Goal: Check status: Check status

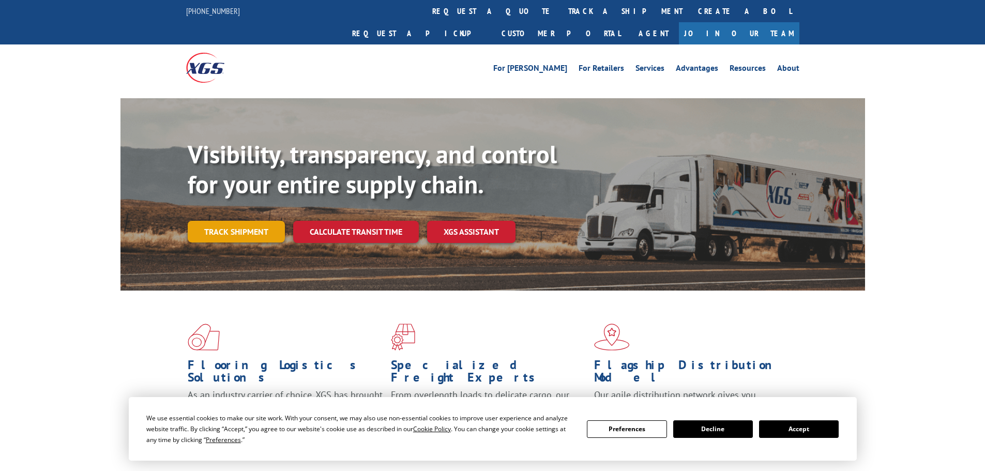
click at [237, 221] on link "Track shipment" at bounding box center [236, 232] width 97 height 22
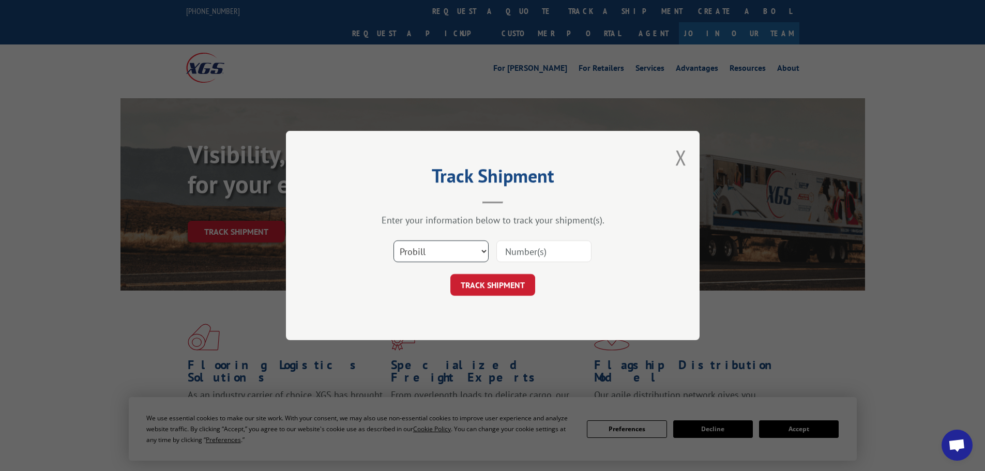
click at [426, 253] on select "Select category... Probill BOL PO" at bounding box center [441, 252] width 95 height 22
click at [394, 241] on select "Select category... Probill BOL PO" at bounding box center [441, 252] width 95 height 22
click at [406, 252] on select "Select category... Probill BOL PO" at bounding box center [441, 252] width 95 height 22
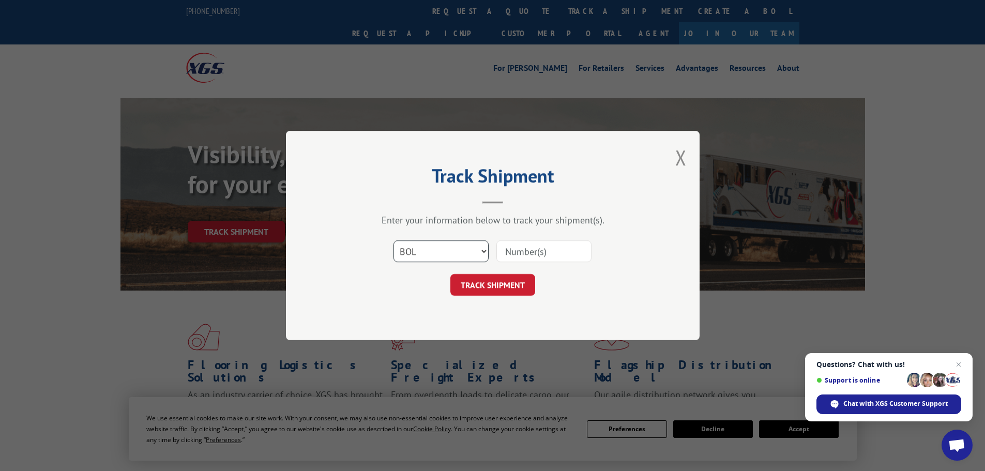
select select "po"
click at [394, 241] on select "Select category... Probill BOL PO" at bounding box center [441, 252] width 95 height 22
click at [514, 250] on input at bounding box center [544, 252] width 95 height 22
paste input "76530335"
type input "76530335"
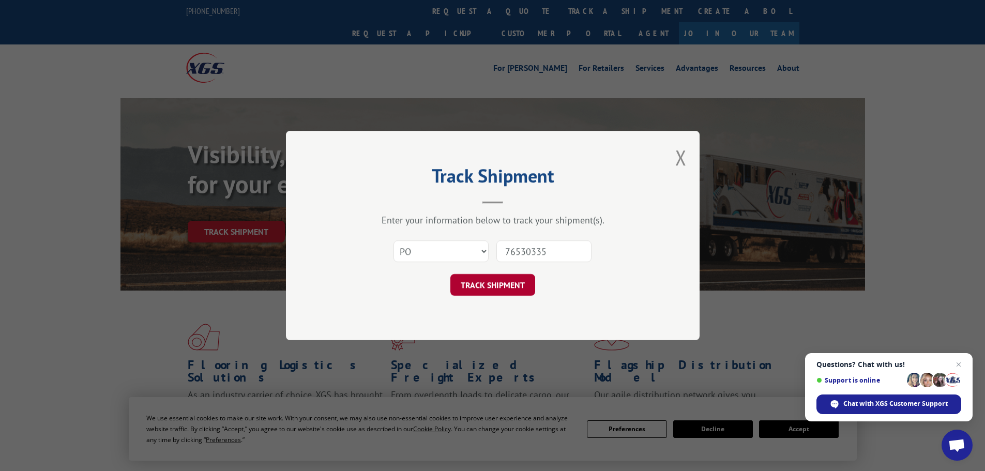
click at [505, 295] on button "TRACK SHIPMENT" at bounding box center [493, 285] width 85 height 22
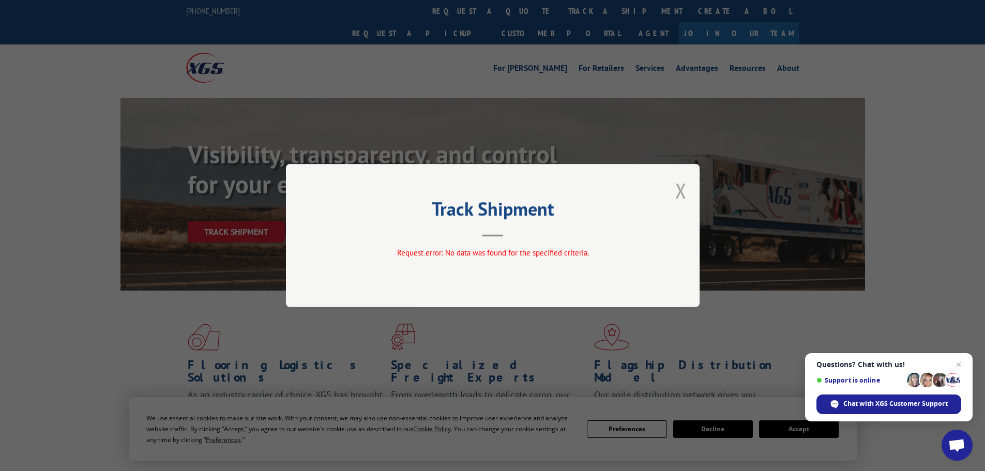
click at [682, 196] on button "Close modal" at bounding box center [680, 190] width 11 height 27
